Goal: Information Seeking & Learning: Learn about a topic

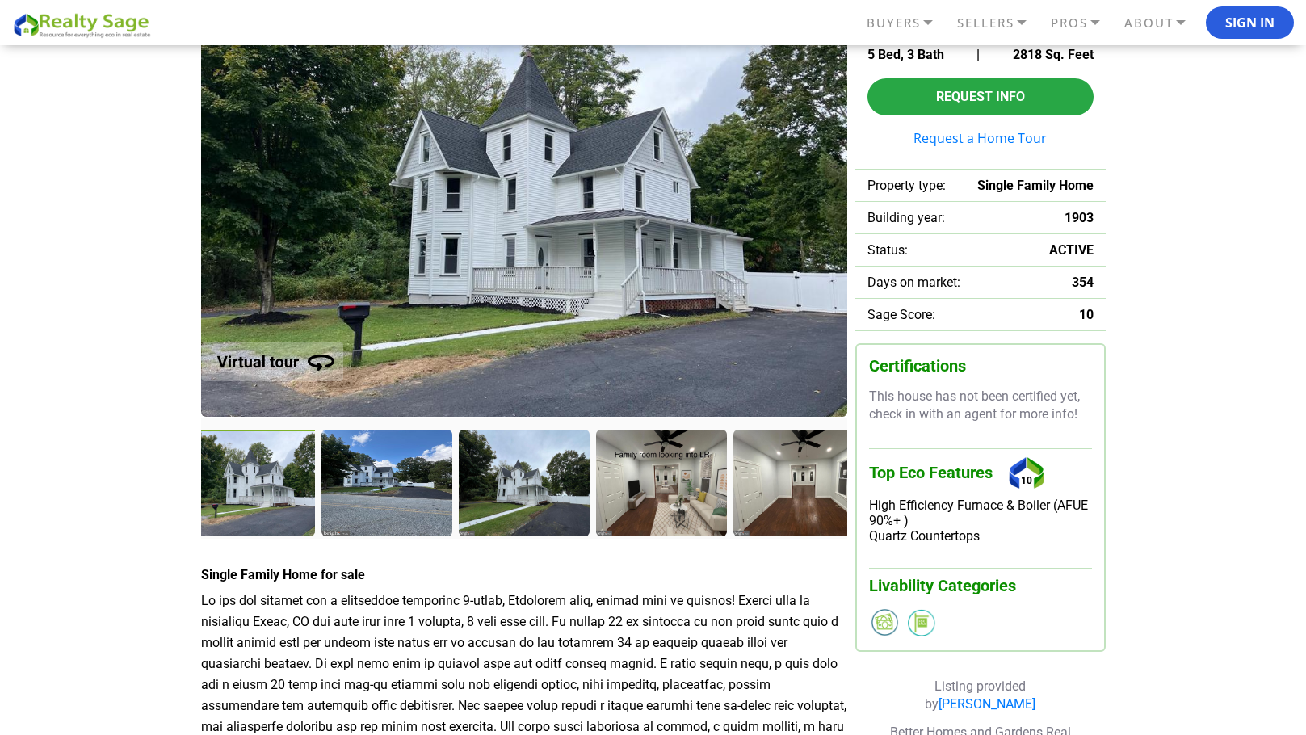
click at [264, 472] on div at bounding box center [251, 485] width 134 height 110
click at [359, 481] on div at bounding box center [388, 485] width 134 height 110
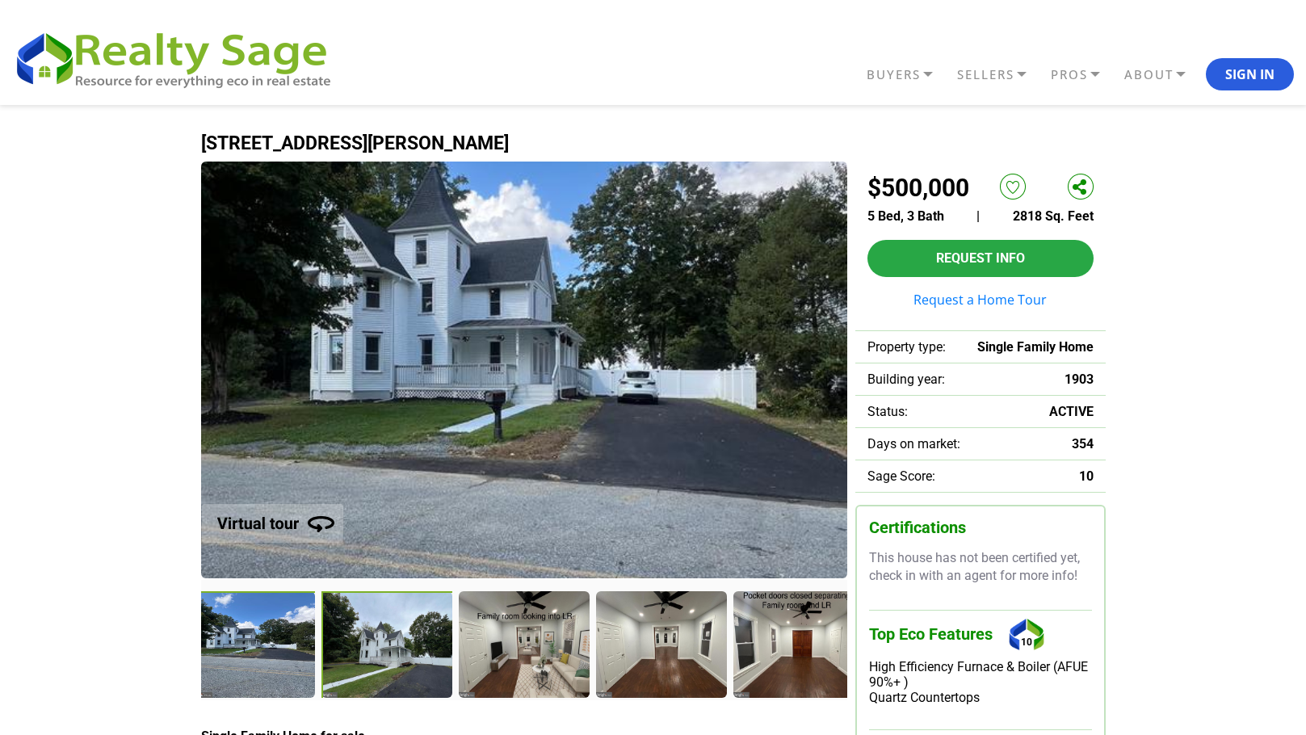
click at [372, 645] on div at bounding box center [388, 646] width 134 height 110
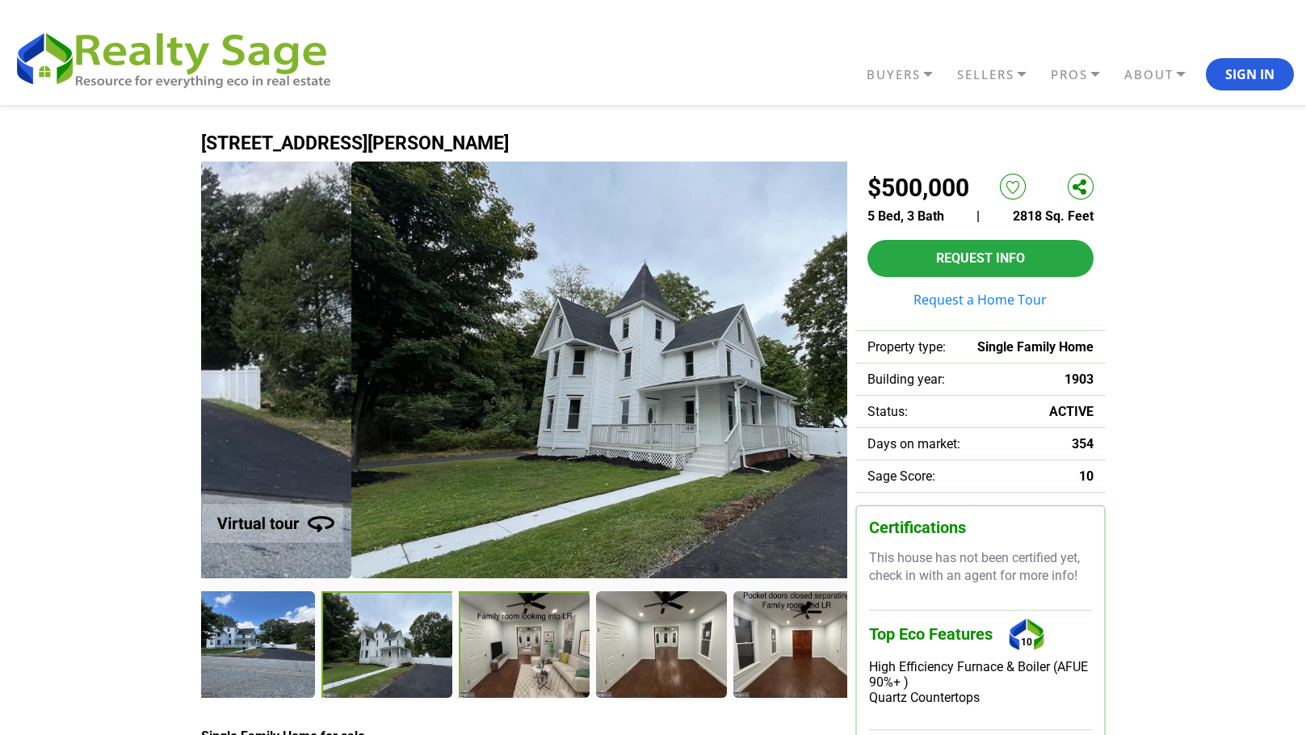
click at [554, 665] on div at bounding box center [526, 646] width 134 height 110
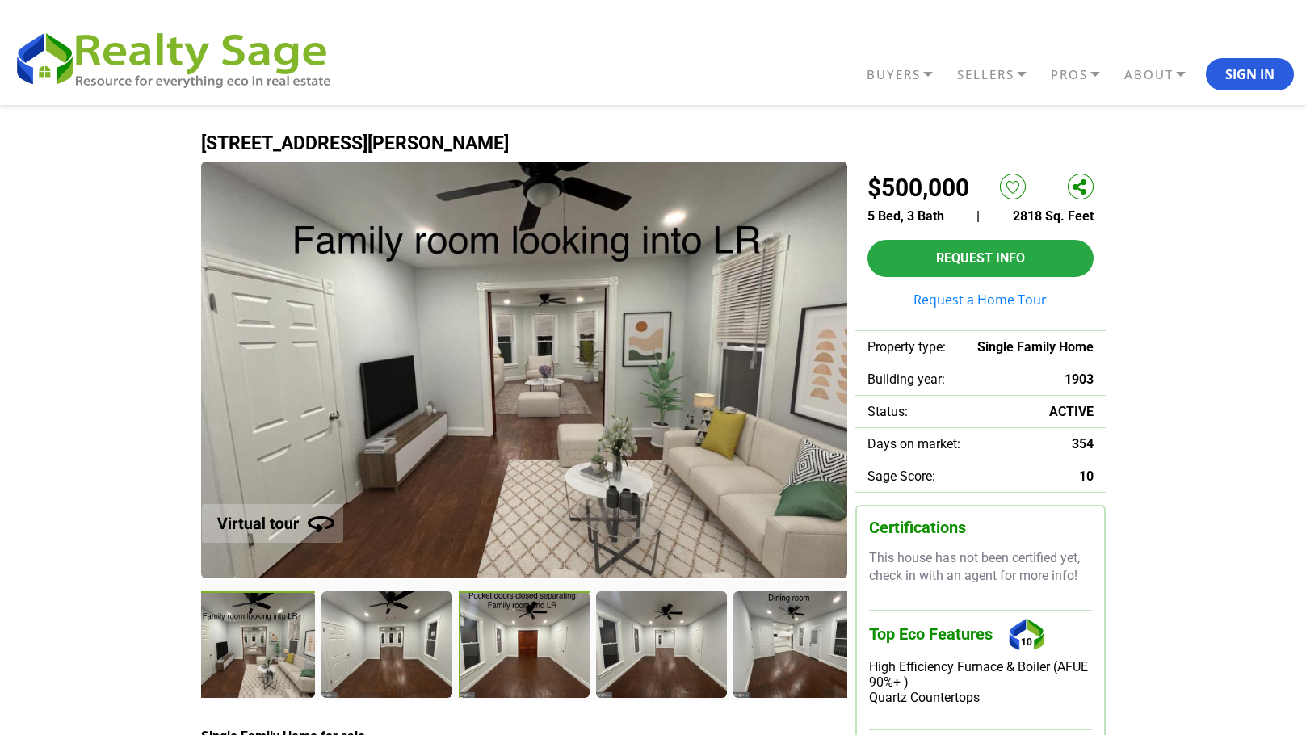
click at [519, 651] on div at bounding box center [526, 646] width 134 height 110
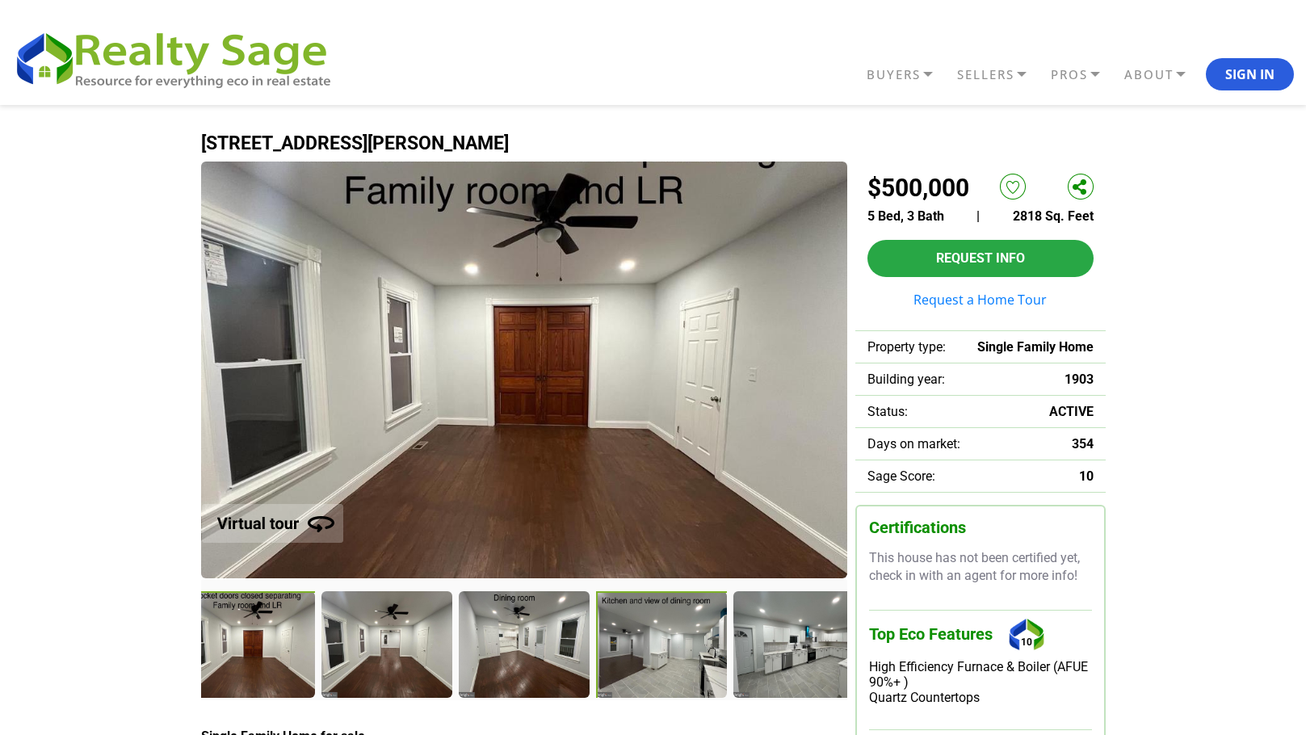
click at [653, 660] on div at bounding box center [663, 646] width 134 height 110
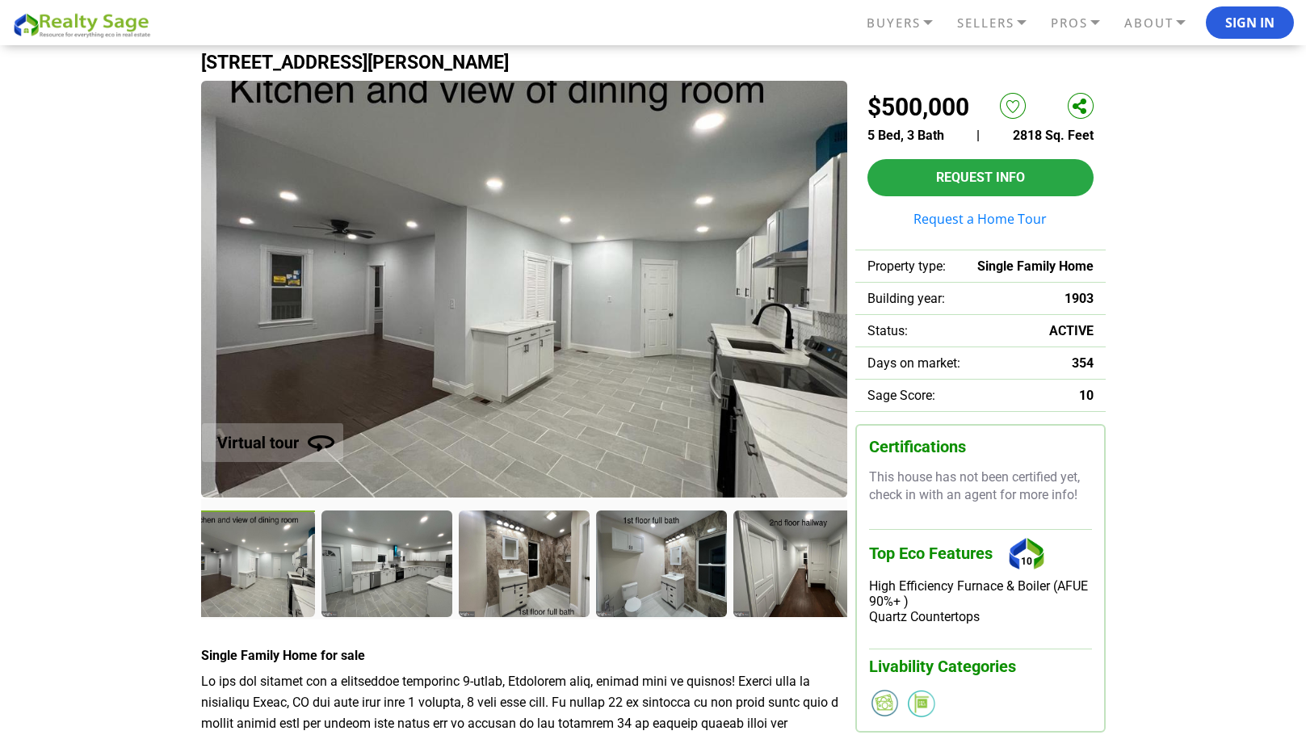
scroll to position [162, 0]
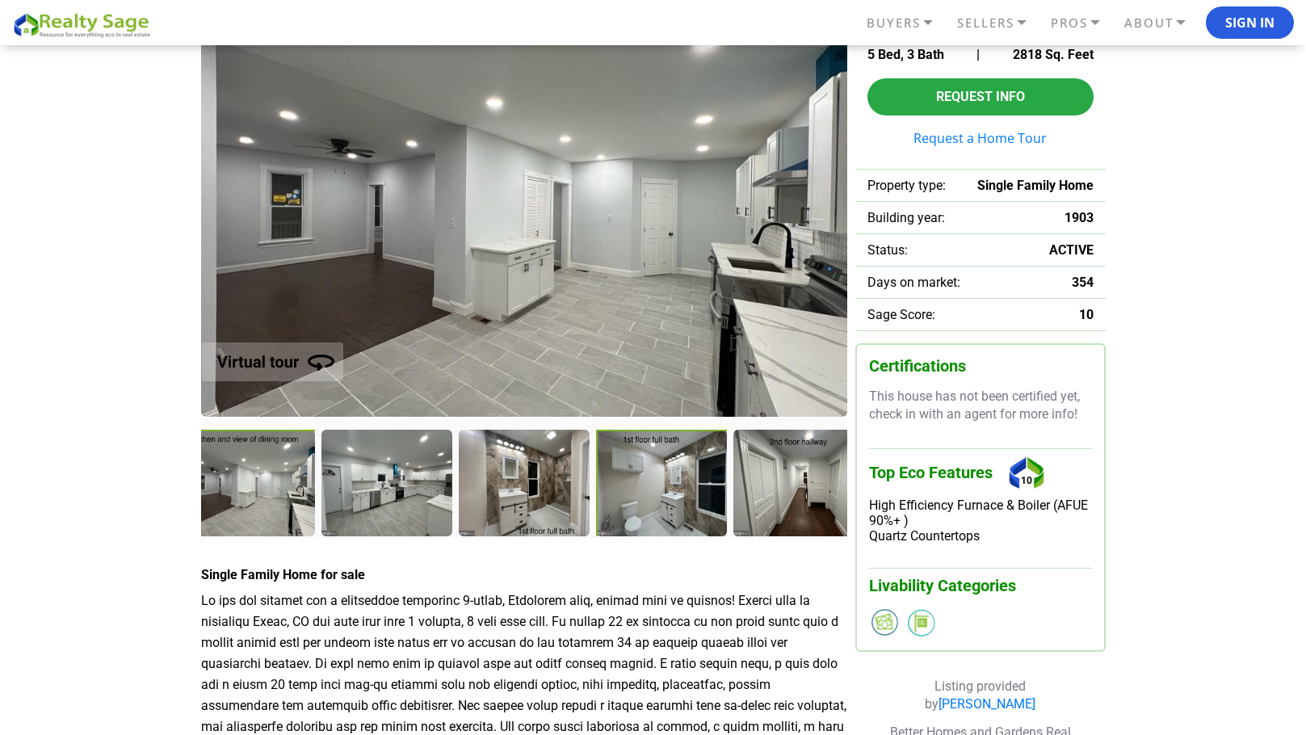
click at [661, 499] on div at bounding box center [663, 485] width 134 height 110
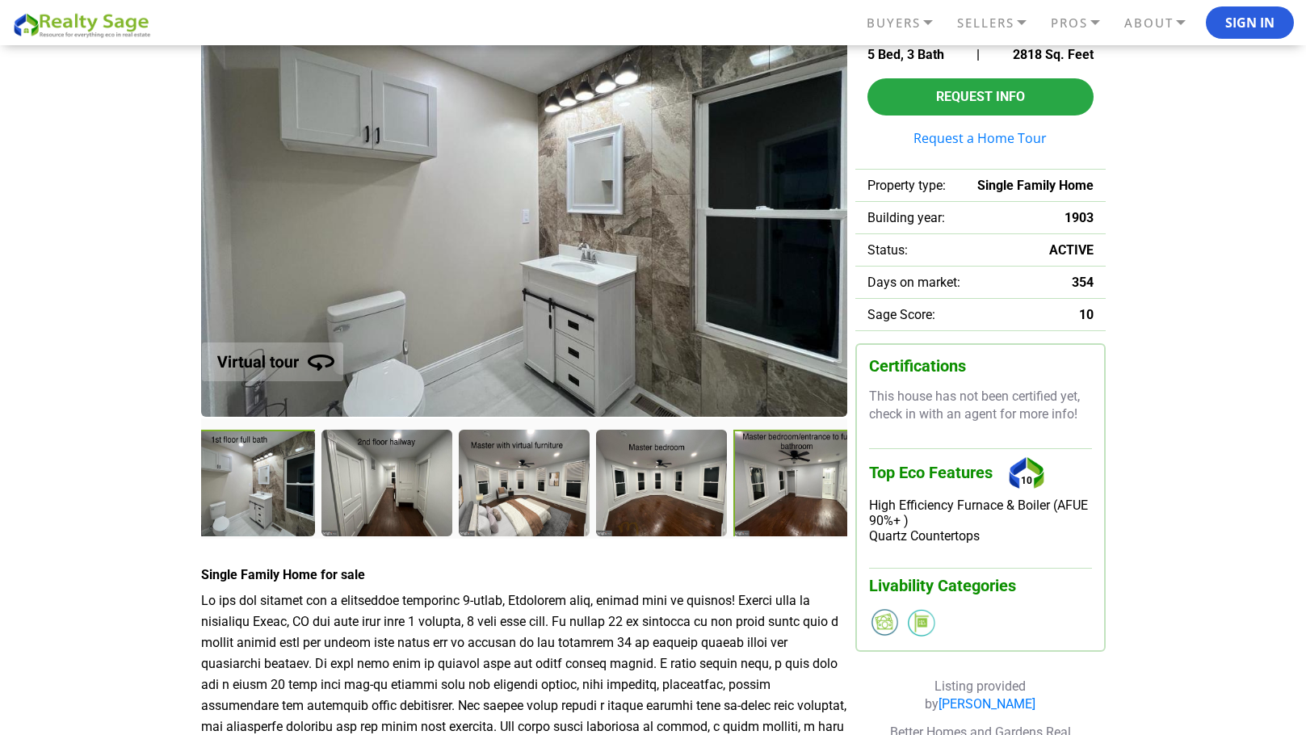
click at [770, 488] on div at bounding box center [800, 485] width 134 height 110
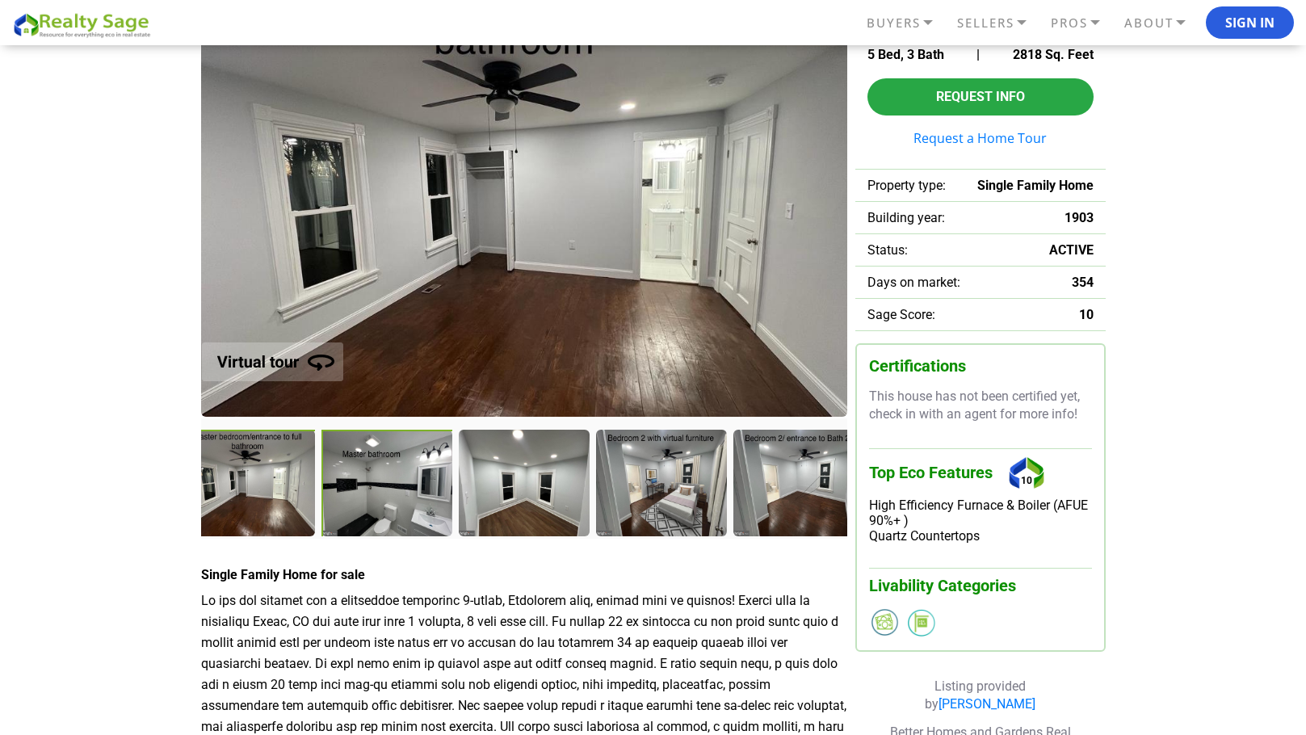
click at [359, 481] on div at bounding box center [388, 485] width 134 height 110
click at [400, 493] on div at bounding box center [388, 485] width 134 height 110
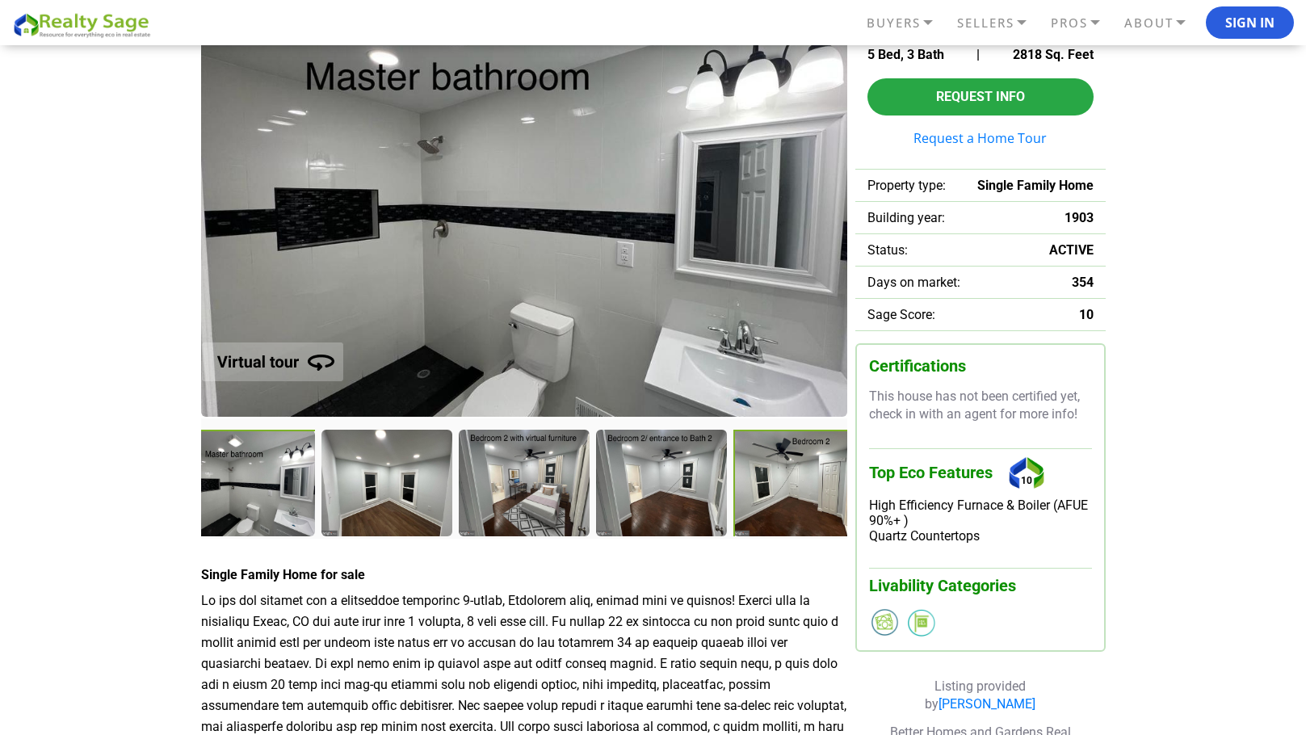
click at [820, 491] on div at bounding box center [800, 485] width 134 height 110
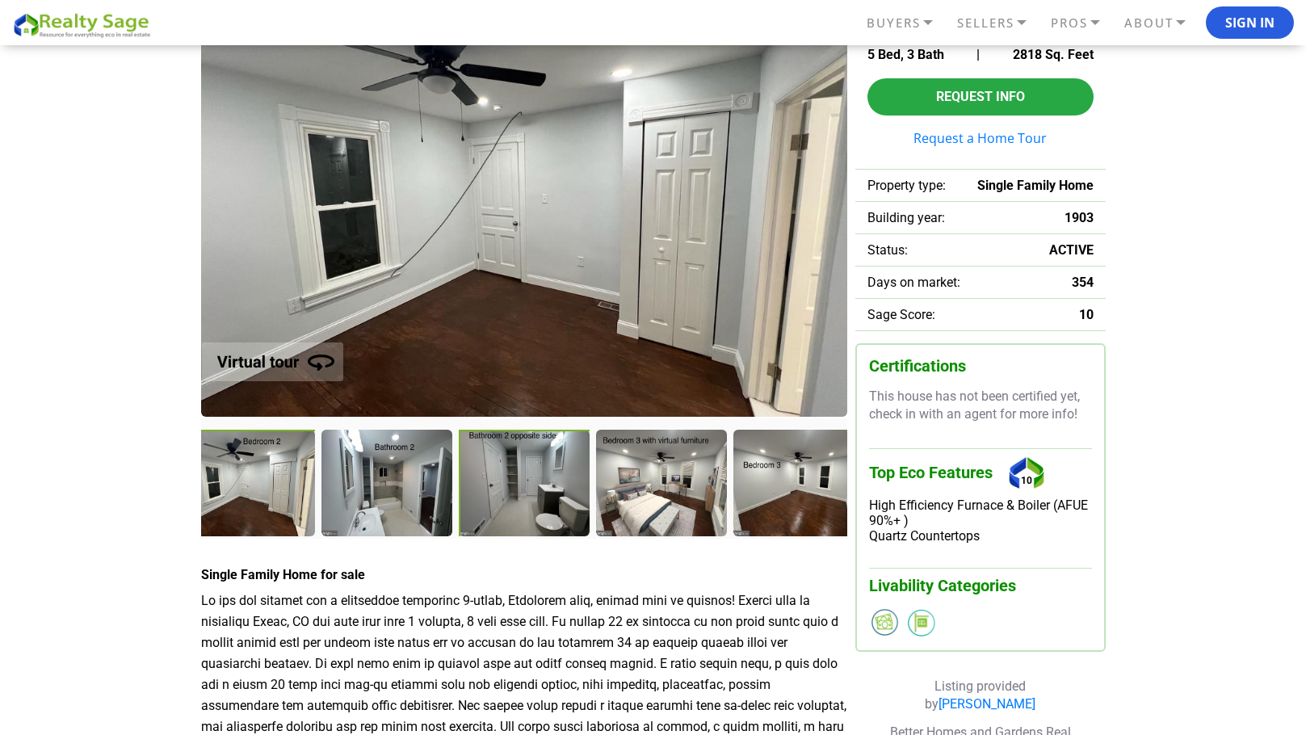
click at [505, 467] on div at bounding box center [526, 485] width 134 height 110
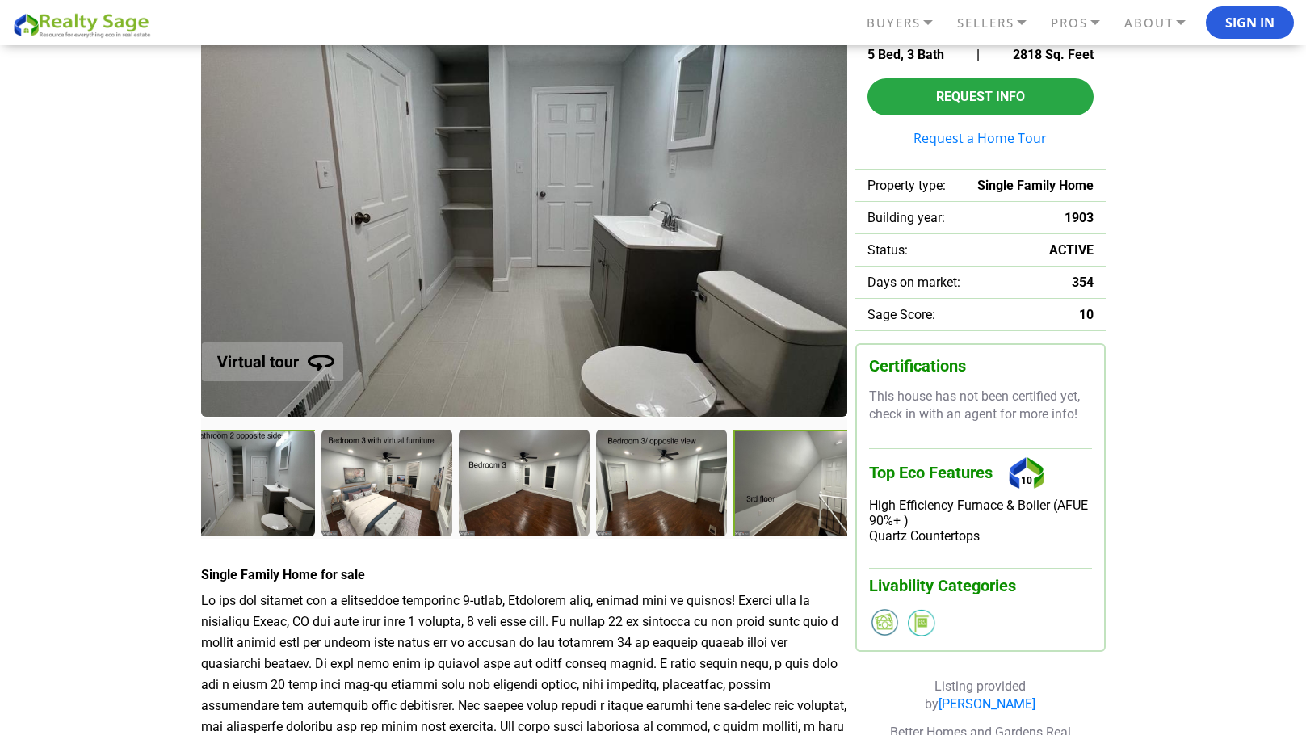
click at [794, 497] on div at bounding box center [800, 485] width 134 height 110
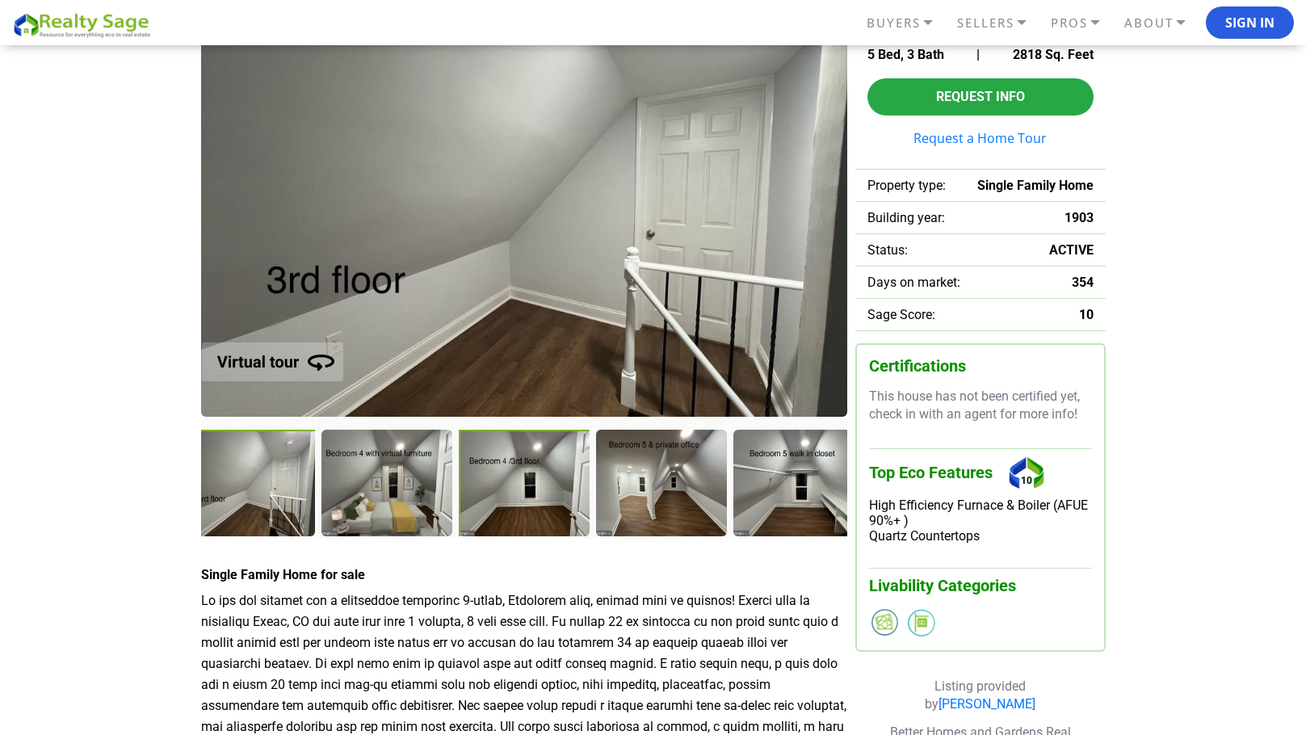
click at [492, 481] on div at bounding box center [526, 485] width 134 height 110
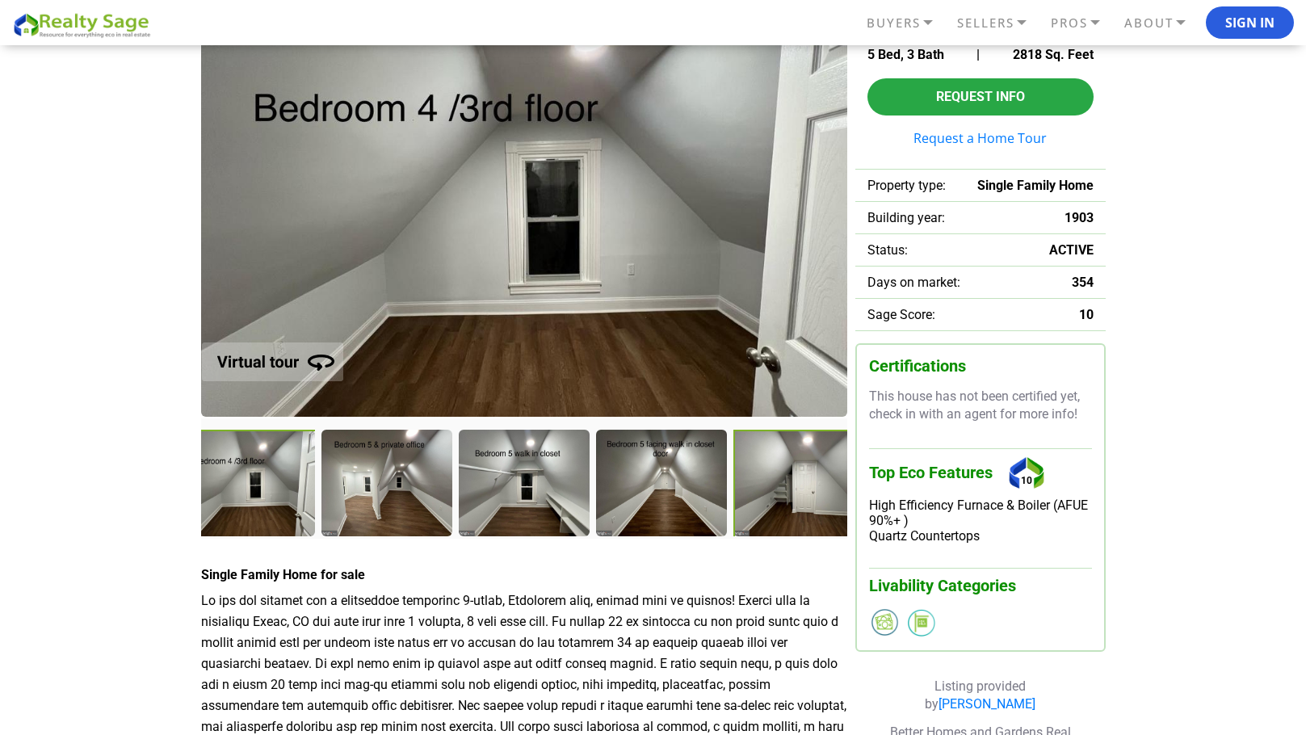
click at [779, 495] on div at bounding box center [800, 485] width 134 height 110
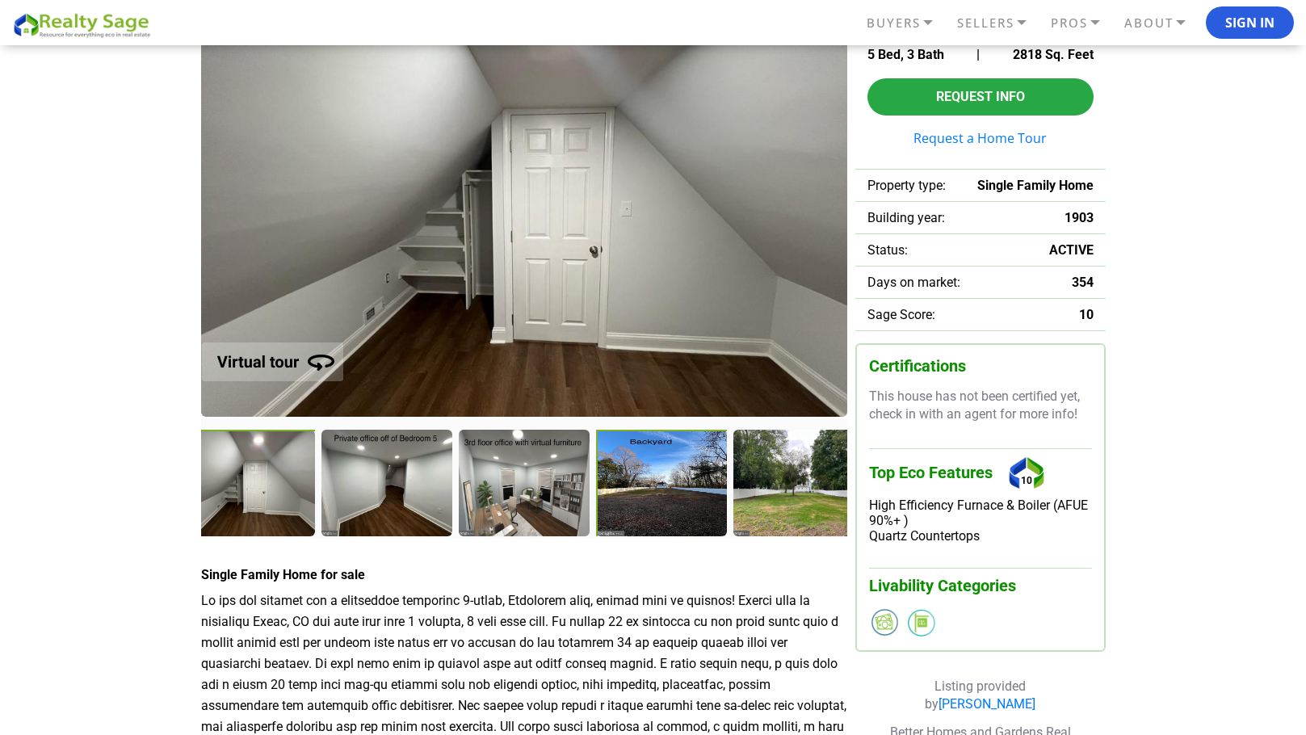
click at [625, 494] on div at bounding box center [663, 485] width 134 height 110
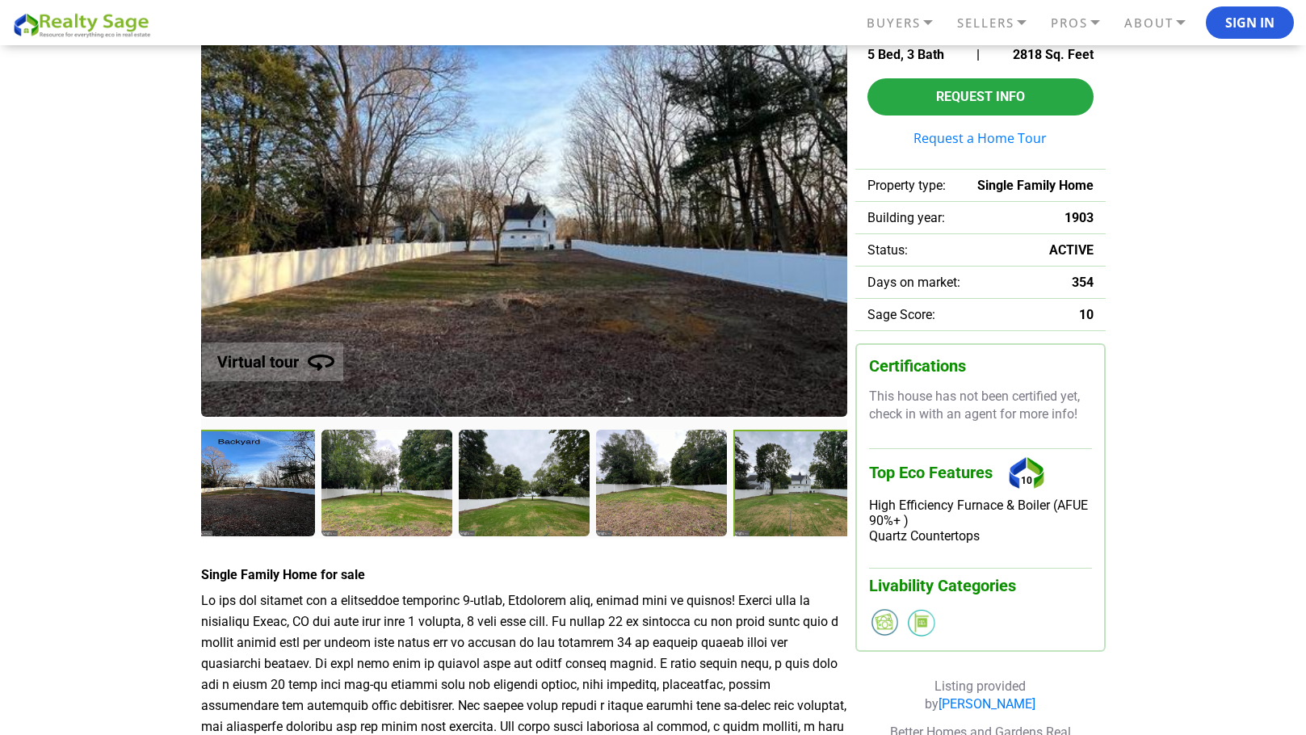
click at [775, 500] on div at bounding box center [800, 485] width 134 height 110
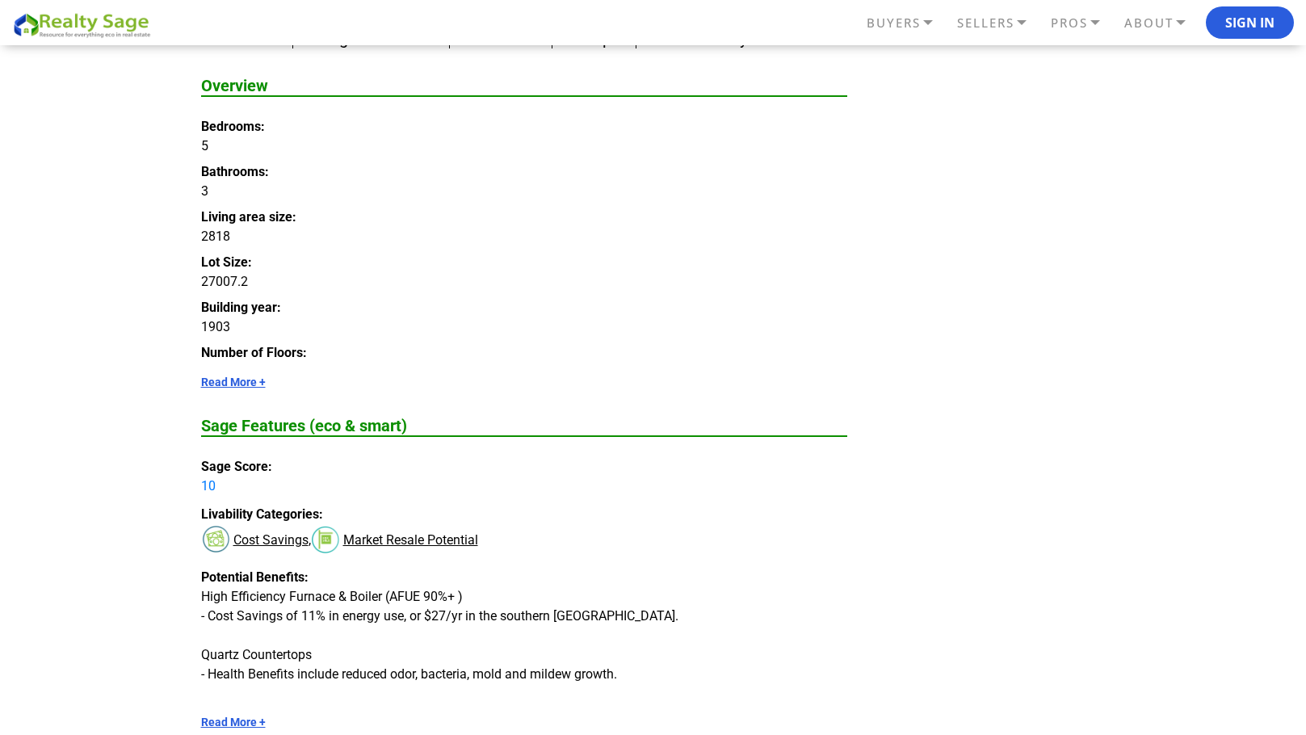
scroll to position [1050, 0]
